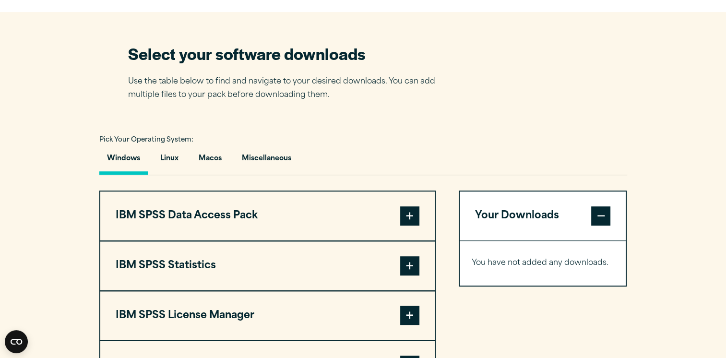
scroll to position [710, 0]
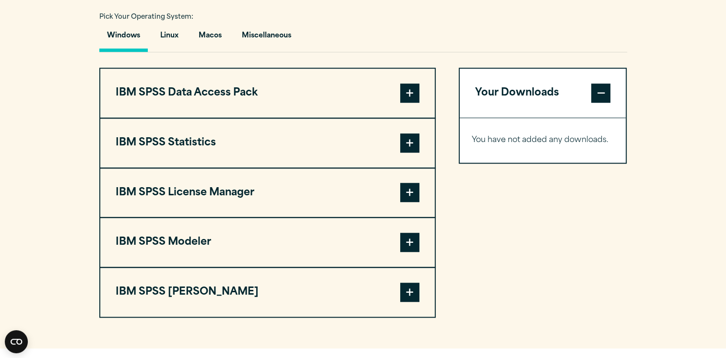
click at [248, 146] on button "IBM SPSS Statistics" at bounding box center [267, 143] width 334 height 49
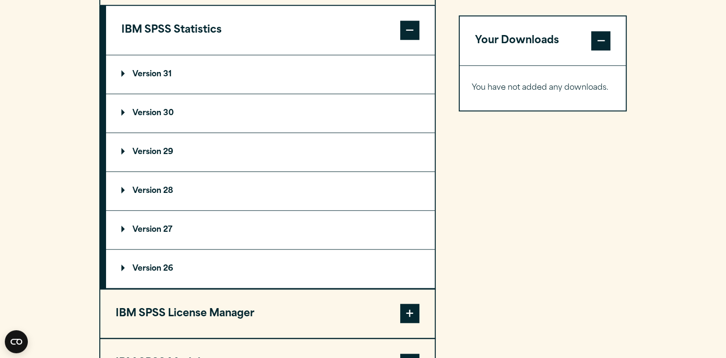
scroll to position [825, 0]
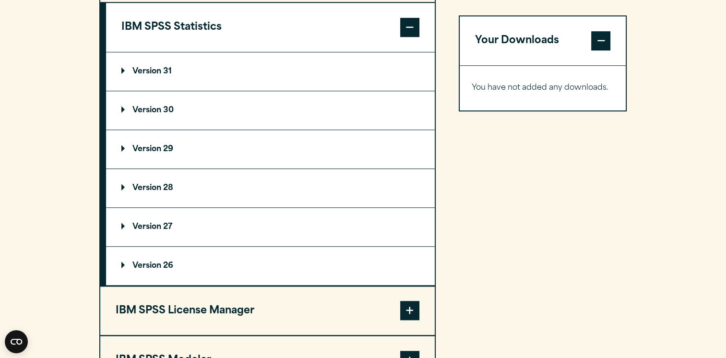
click at [257, 141] on summary "Version 29" at bounding box center [270, 149] width 329 height 38
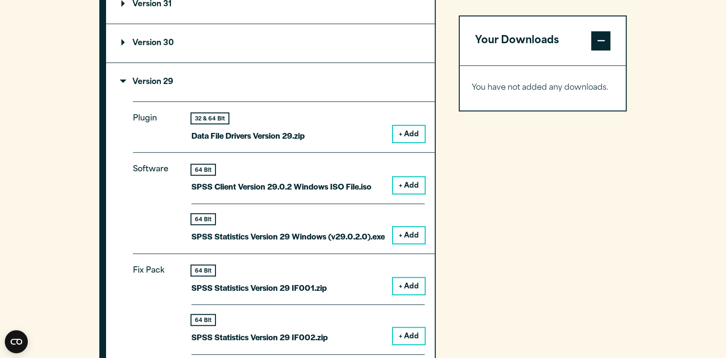
scroll to position [889, 0]
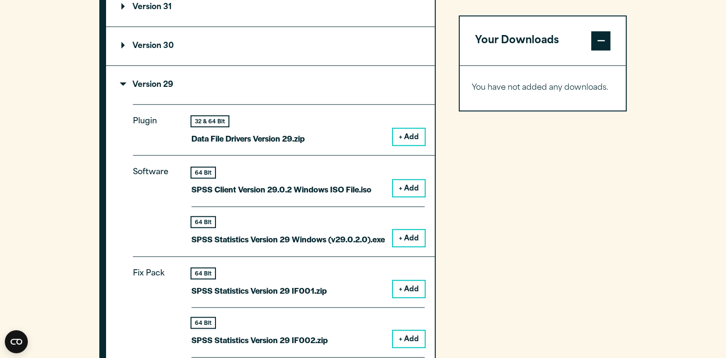
click at [403, 183] on button "+ Add" at bounding box center [409, 188] width 32 height 16
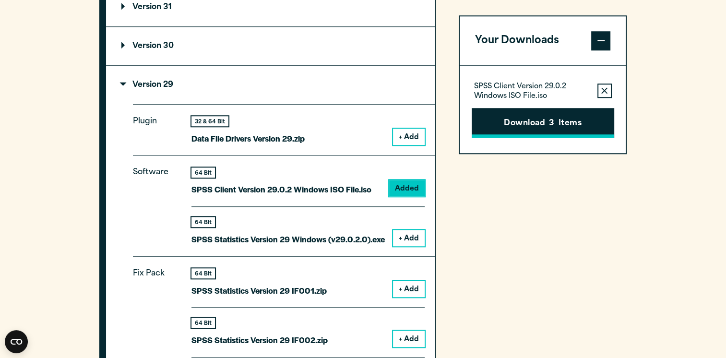
click at [539, 126] on button "Download 3 Items" at bounding box center [543, 123] width 142 height 30
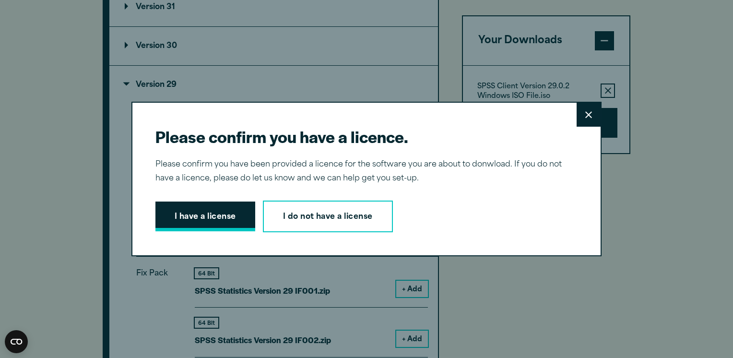
click at [188, 219] on button "I have a license" at bounding box center [205, 217] width 100 height 30
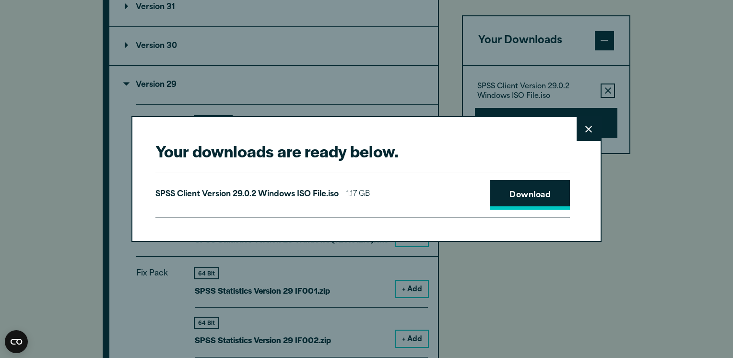
click at [522, 199] on link "Download" at bounding box center [530, 195] width 80 height 30
click at [535, 205] on link "Download" at bounding box center [530, 195] width 80 height 30
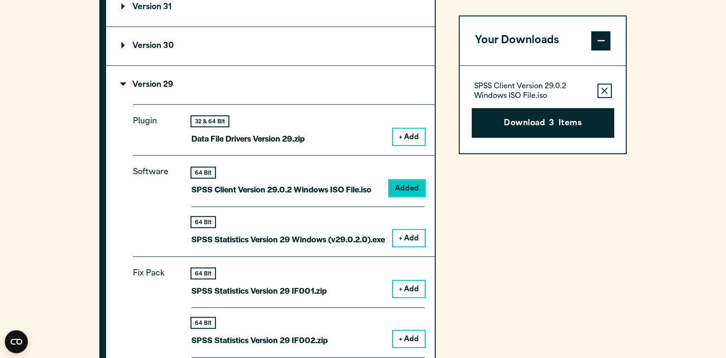
drag, startPoint x: 731, startPoint y: 83, endPoint x: 598, endPoint y: 43, distance: 139.3
click at [598, 43] on span at bounding box center [600, 40] width 19 height 19
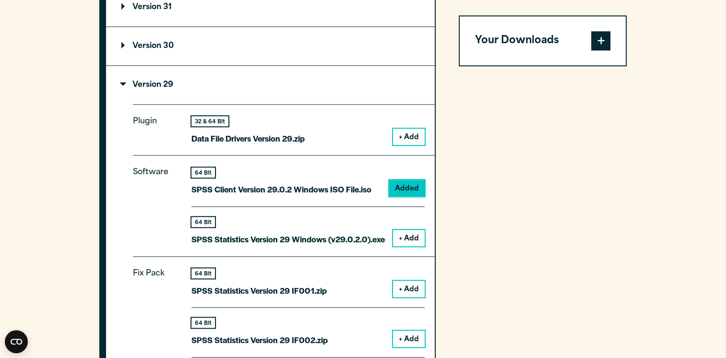
click at [362, 189] on p "SPSS Client Version 29.0.2 Windows ISO File.iso" at bounding box center [281, 189] width 180 height 14
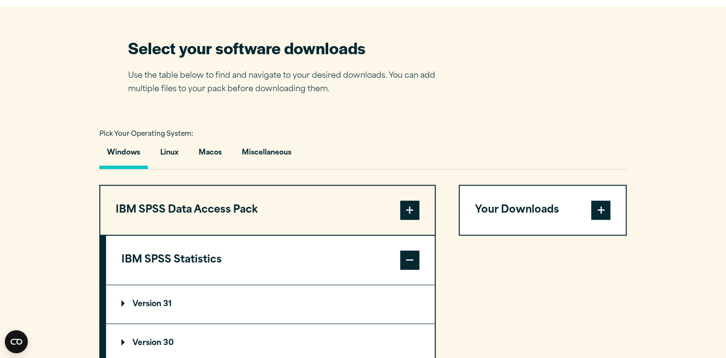
scroll to position [591, 0]
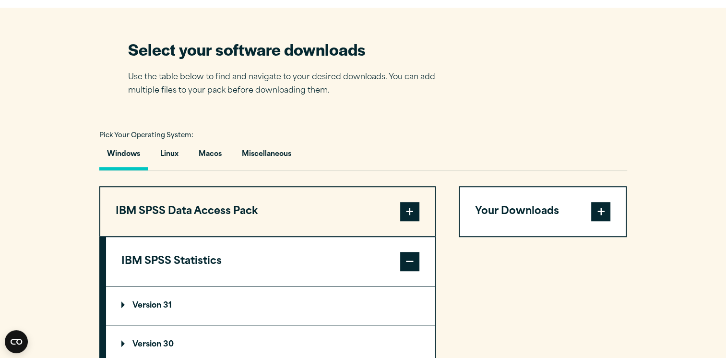
click at [253, 264] on button "IBM SPSS Statistics" at bounding box center [270, 261] width 329 height 49
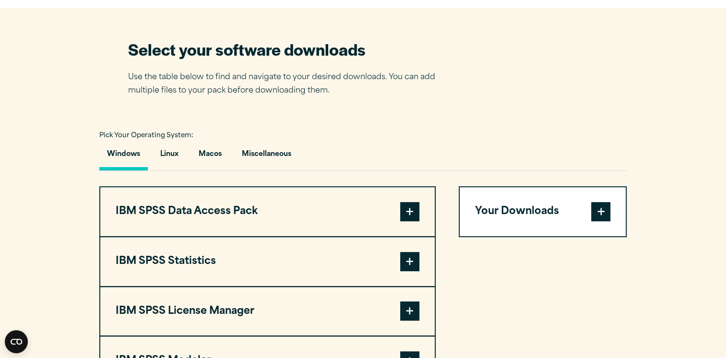
click at [253, 264] on button "IBM SPSS Statistics" at bounding box center [267, 261] width 334 height 49
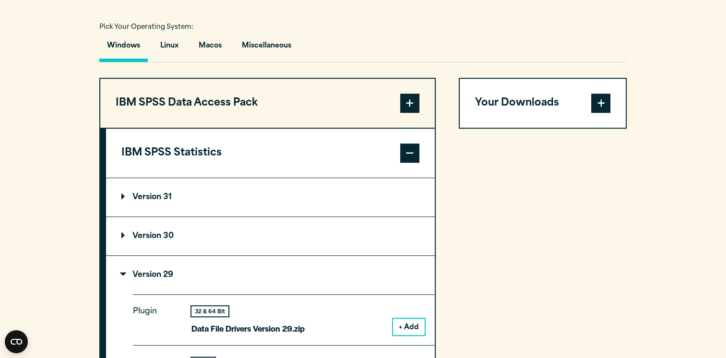
scroll to position [701, 0]
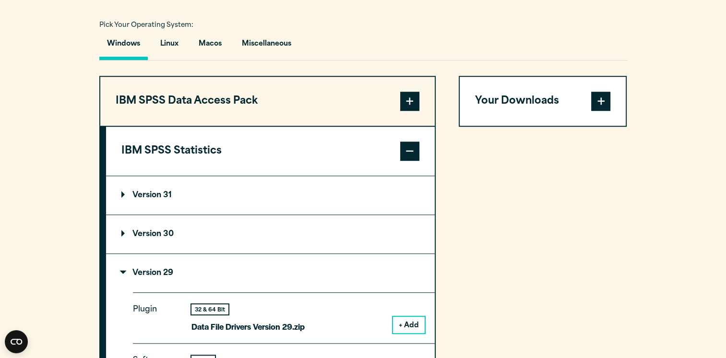
click at [199, 281] on summary "Version 29" at bounding box center [270, 273] width 329 height 38
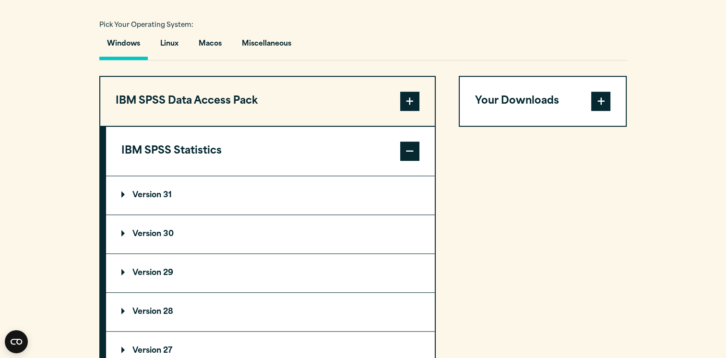
drag, startPoint x: 199, startPoint y: 281, endPoint x: 153, endPoint y: 277, distance: 46.7
click at [153, 277] on summary "Version 29" at bounding box center [270, 273] width 329 height 38
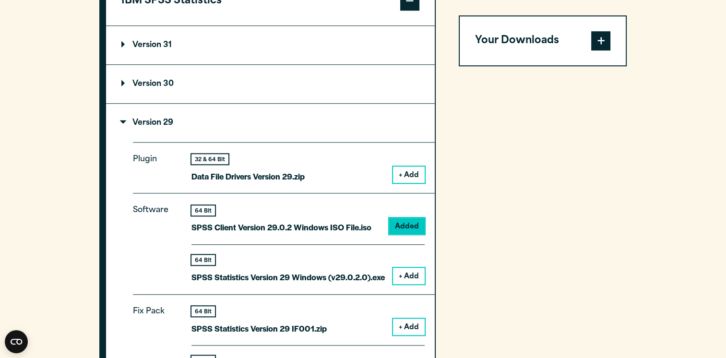
scroll to position [908, 0]
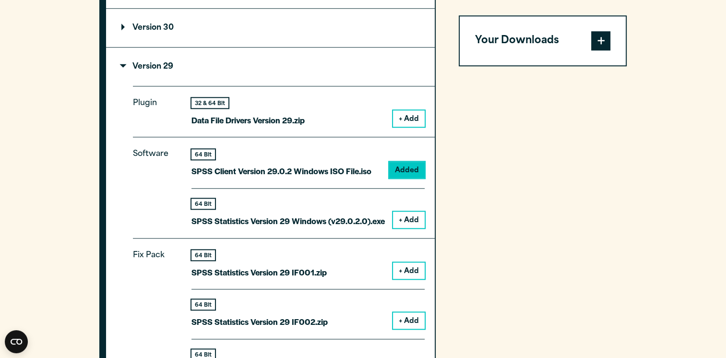
click at [307, 161] on div "64 Bit SPSS Client Version 29.0.2 Windows ISO File.iso" at bounding box center [281, 163] width 180 height 29
click at [402, 158] on div "64 Bit SPSS Client Version 29.0.2 Windows ISO File.iso Added" at bounding box center [307, 168] width 233 height 39
click at [597, 41] on span at bounding box center [600, 40] width 19 height 19
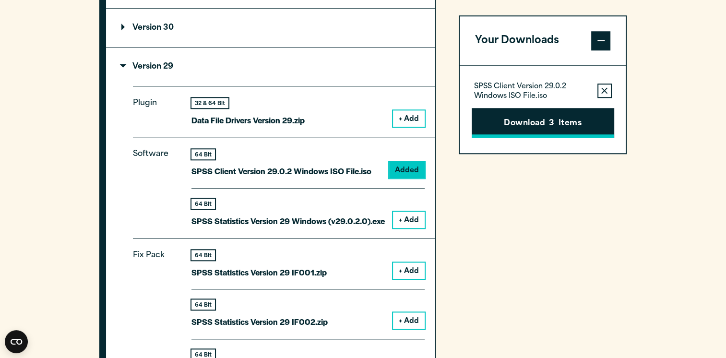
click at [560, 123] on button "Download 3 Items" at bounding box center [543, 123] width 142 height 30
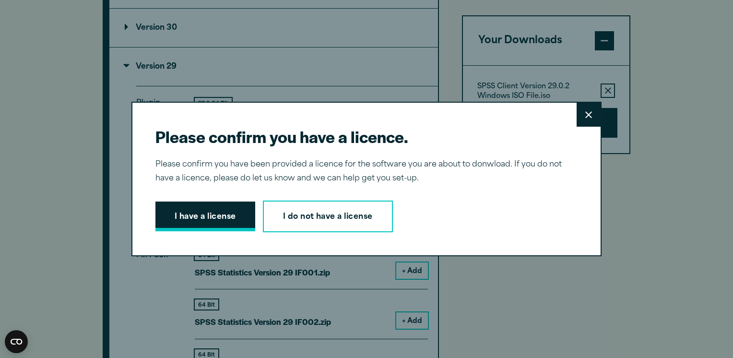
click at [217, 221] on button "I have a license" at bounding box center [205, 217] width 100 height 30
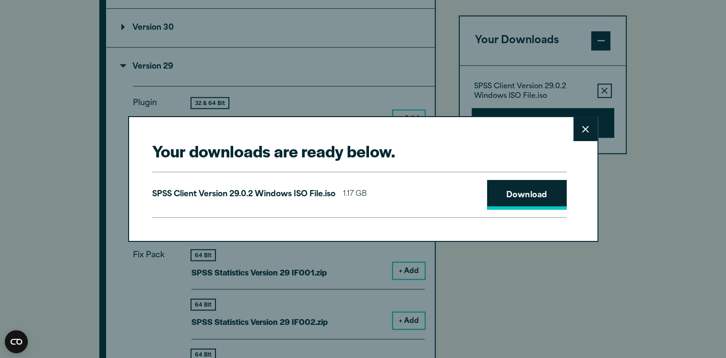
click at [514, 188] on link "Download" at bounding box center [527, 195] width 80 height 30
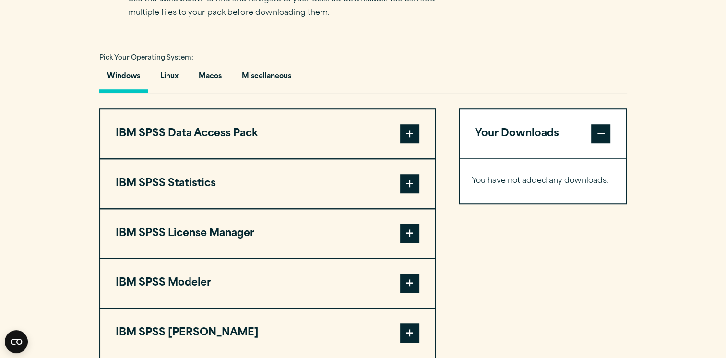
scroll to position [669, 0]
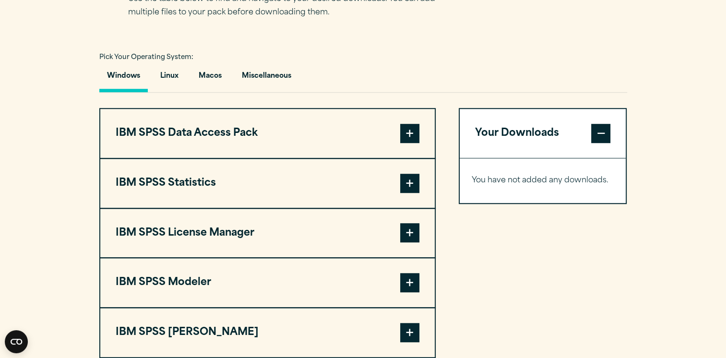
click at [400, 174] on span at bounding box center [409, 183] width 19 height 19
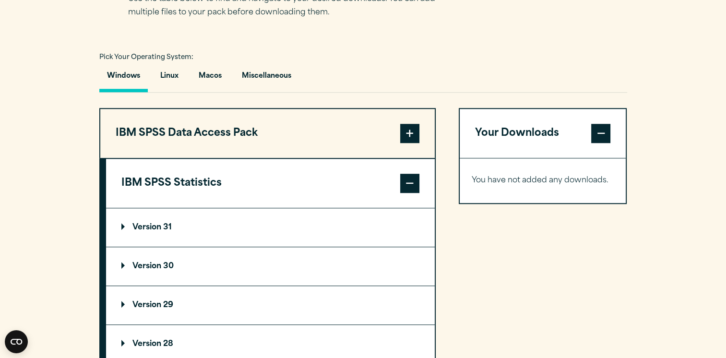
click at [290, 253] on summary "Version 30" at bounding box center [270, 266] width 329 height 38
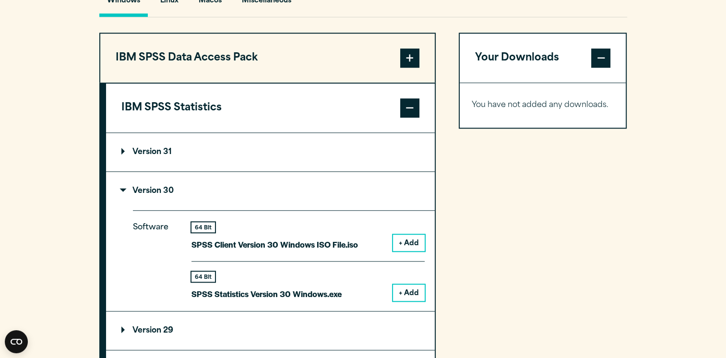
scroll to position [779, 0]
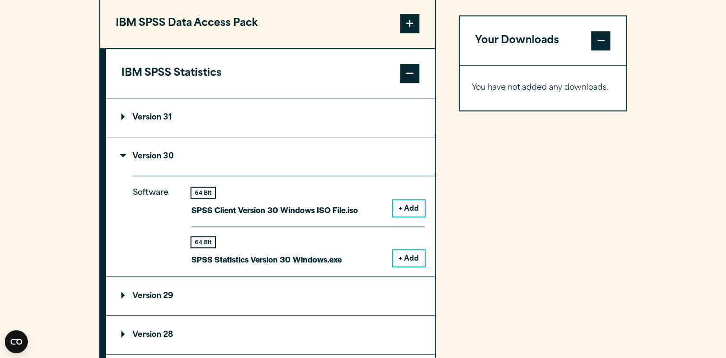
click at [288, 156] on summary "Version 30" at bounding box center [270, 156] width 329 height 38
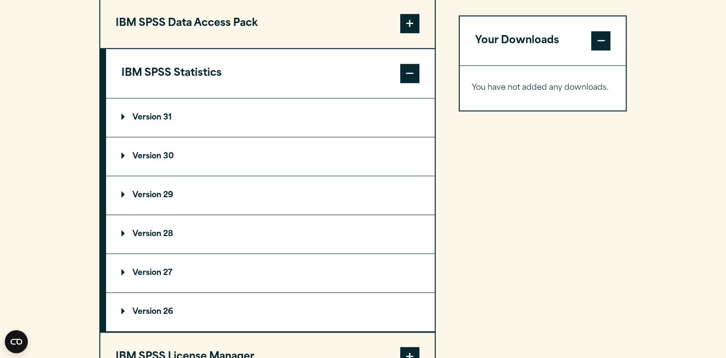
click at [234, 185] on summary "Version 29" at bounding box center [270, 195] width 329 height 38
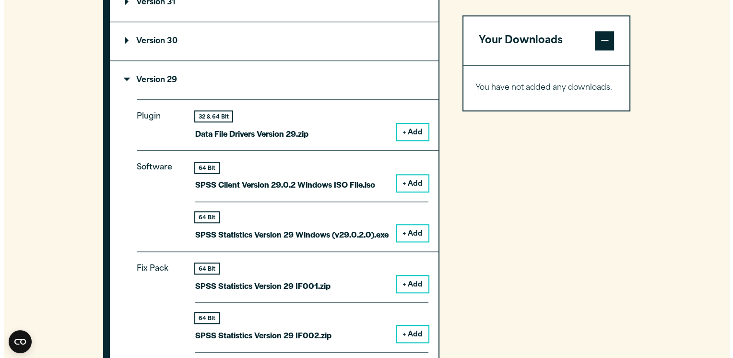
scroll to position [894, 0]
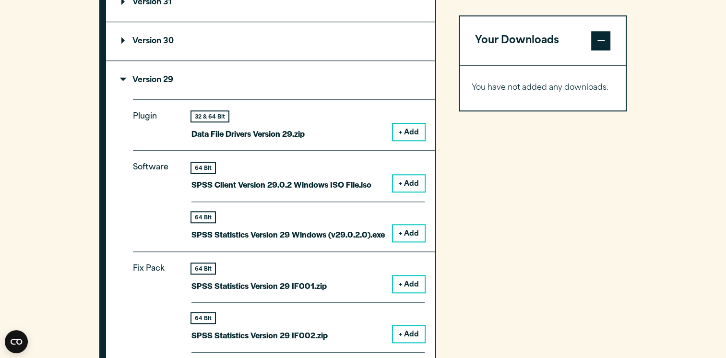
click at [411, 178] on button "+ Add" at bounding box center [409, 183] width 32 height 16
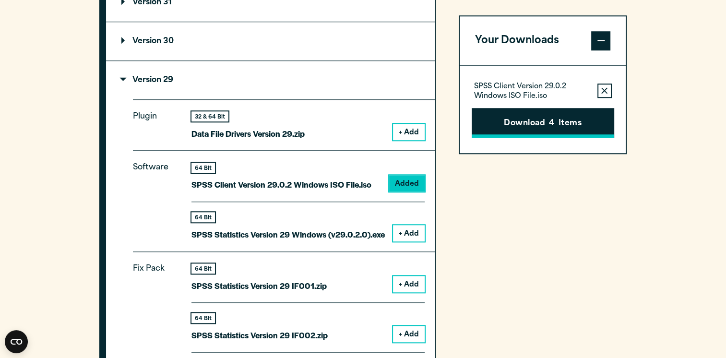
click at [543, 120] on button "Download 4 Items" at bounding box center [543, 123] width 142 height 30
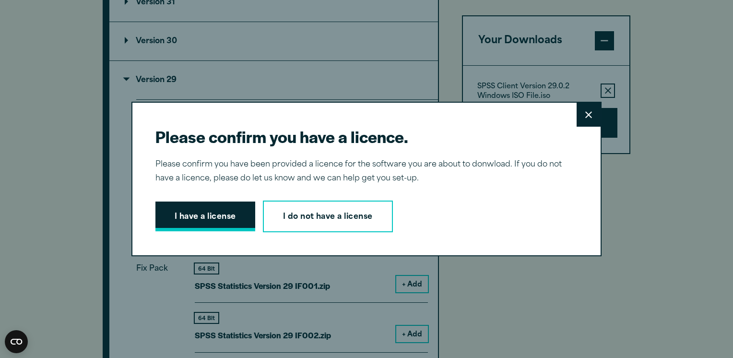
click at [207, 222] on button "I have a license" at bounding box center [205, 217] width 100 height 30
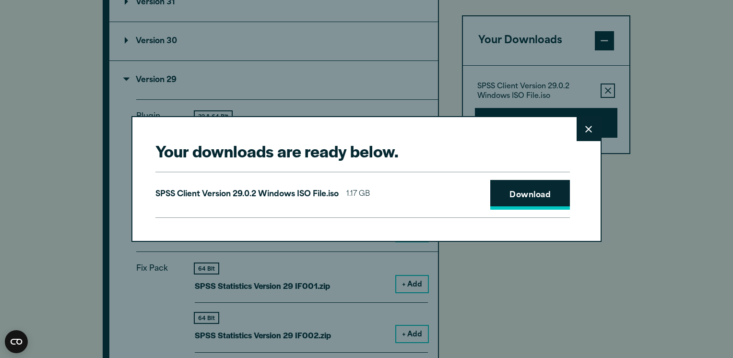
click at [514, 202] on link "Download" at bounding box center [530, 195] width 80 height 30
